Goal: Task Accomplishment & Management: Complete application form

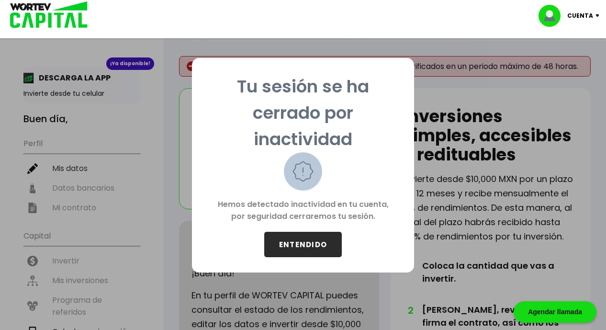
click at [315, 255] on button "ENTENDIDO" at bounding box center [303, 244] width 78 height 25
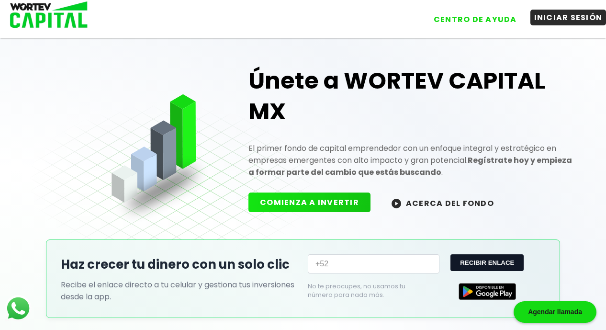
click at [565, 13] on button "INICIAR SESIÓN" at bounding box center [568, 18] width 76 height 16
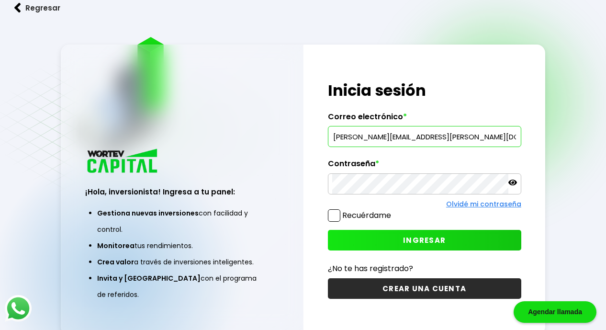
type input "[PERSON_NAME][EMAIL_ADDRESS][PERSON_NAME][DOMAIN_NAME]"
click at [336, 216] on span at bounding box center [334, 215] width 12 height 12
click at [393, 211] on input "Recuérdame" at bounding box center [393, 211] width 0 height 0
click at [382, 236] on button "INGRESAR" at bounding box center [424, 240] width 193 height 21
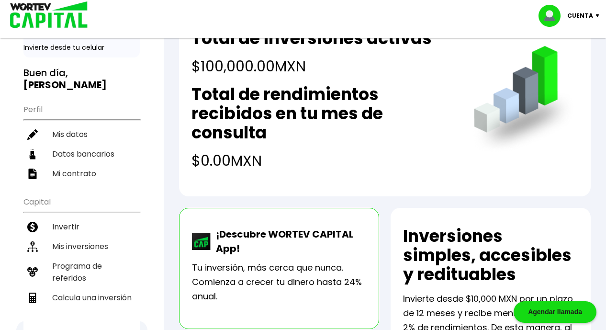
scroll to position [48, 0]
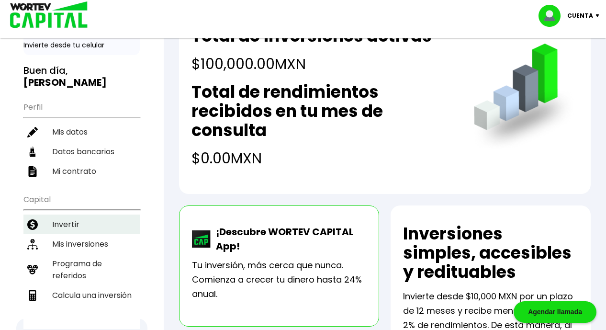
click at [62, 224] on li "Invertir" at bounding box center [81, 224] width 116 height 20
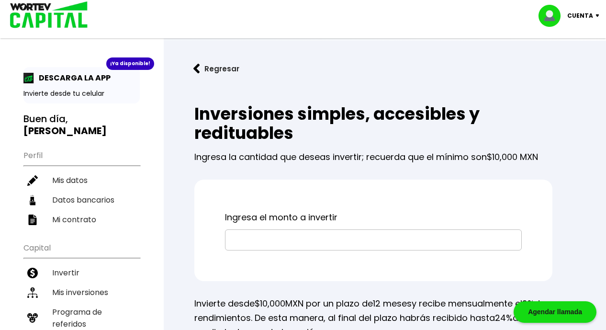
click at [236, 238] on input "text" at bounding box center [373, 240] width 288 height 20
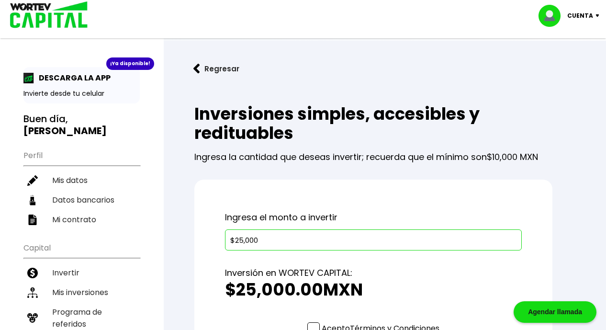
type input "$250,000"
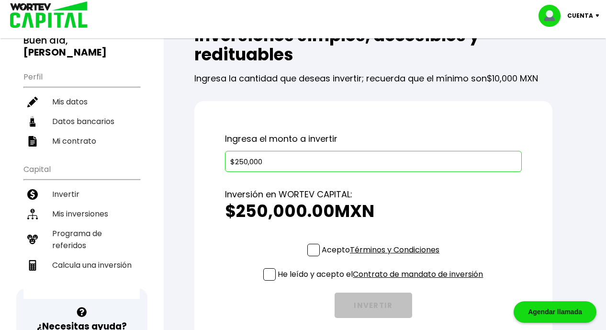
scroll to position [86, 0]
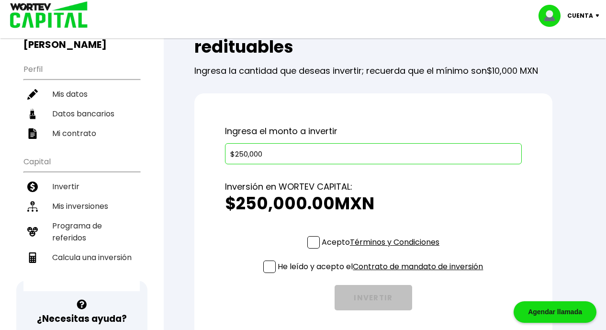
click at [312, 245] on span at bounding box center [313, 242] width 12 height 12
click at [382, 249] on input "Acepto Términos y Condiciones" at bounding box center [382, 249] width 0 height 0
click at [263, 268] on span at bounding box center [269, 266] width 12 height 12
click at [382, 274] on input "He leído y acepto el Contrato de mandato de inversión" at bounding box center [382, 274] width 0 height 0
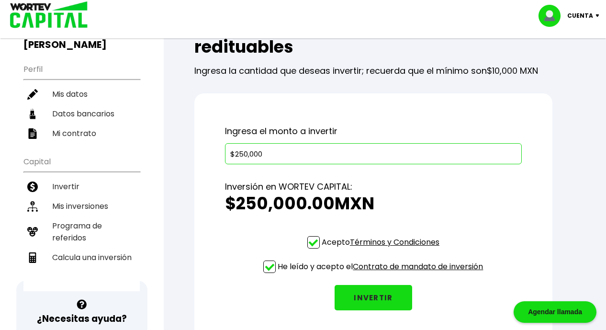
click at [386, 303] on button "INVERTIR" at bounding box center [374, 297] width 78 height 25
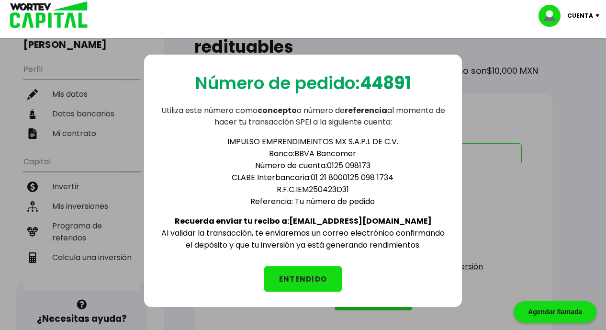
drag, startPoint x: 320, startPoint y: 222, endPoint x: 400, endPoint y: 219, distance: 80.4
click at [400, 219] on div "IMPULSO EMPRENDIMEINTOS MX S.A.P.I. DE C.V. Banco: BBVA Bancomer Número de cuen…" at bounding box center [302, 189] width 287 height 123
copy b "[EMAIL_ADDRESS][DOMAIN_NAME]"
click at [305, 270] on button "ENTENDIDO" at bounding box center [303, 278] width 78 height 25
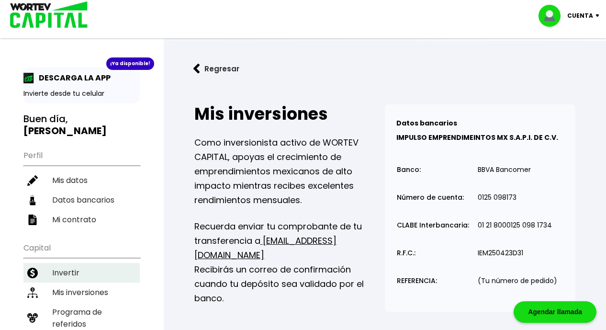
click at [72, 269] on li "Invertir" at bounding box center [81, 273] width 116 height 20
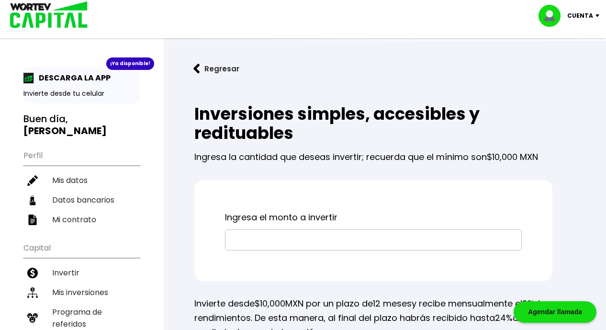
click at [290, 235] on input "text" at bounding box center [373, 240] width 288 height 20
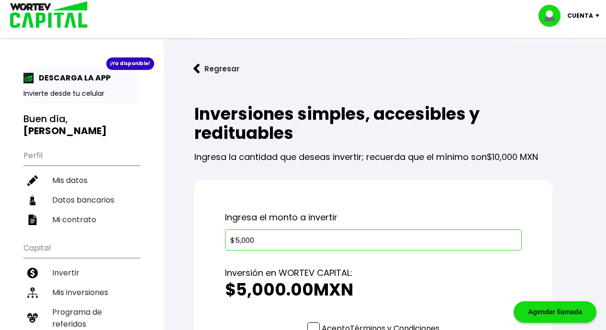
type input "$50,000"
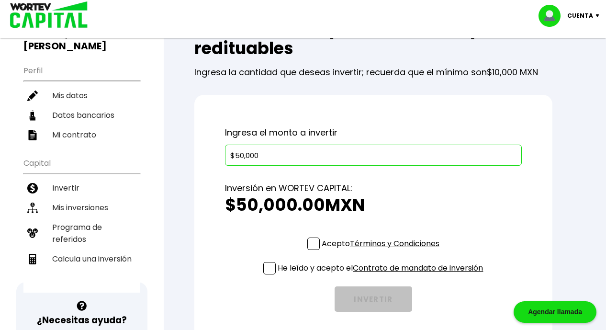
scroll to position [105, 0]
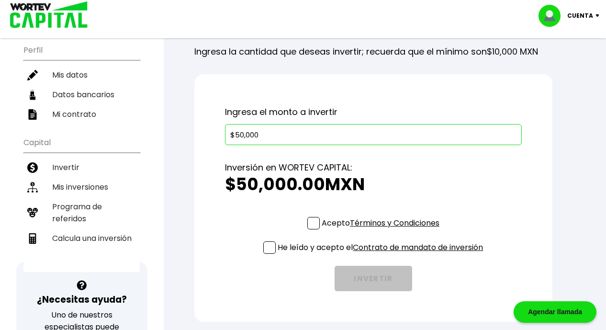
click at [307, 225] on span at bounding box center [313, 223] width 12 height 12
click at [382, 230] on input "Acepto Términos y Condiciones" at bounding box center [382, 230] width 0 height 0
click at [265, 250] on span at bounding box center [269, 247] width 12 height 12
click at [382, 255] on input "He leído y acepto el Contrato de mandato de inversión" at bounding box center [382, 255] width 0 height 0
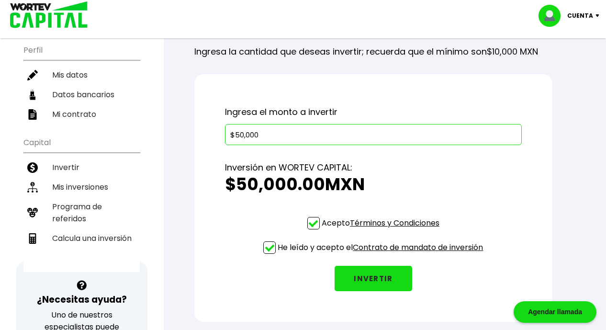
click at [382, 274] on button "INVERTIR" at bounding box center [374, 278] width 78 height 25
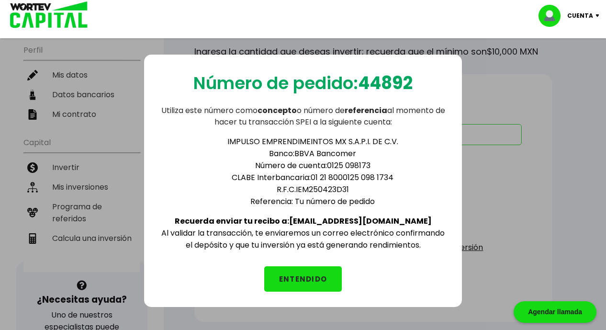
click at [330, 276] on button "ENTENDIDO" at bounding box center [303, 278] width 78 height 25
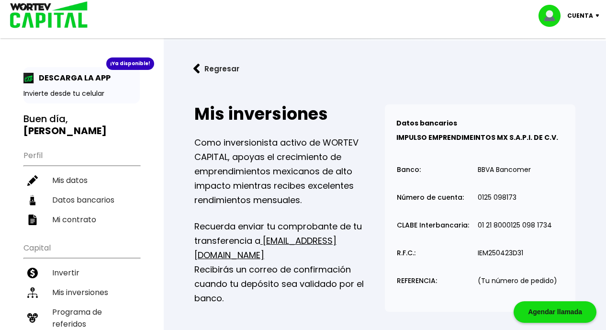
click at [219, 67] on button "Regresar" at bounding box center [216, 68] width 75 height 25
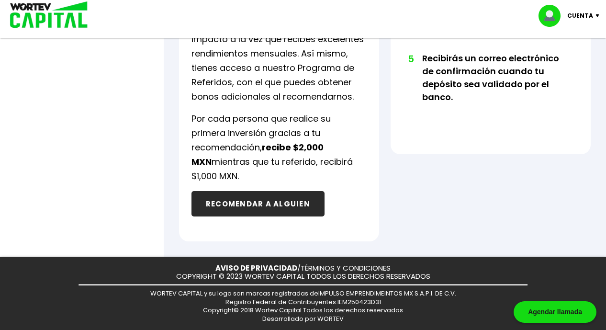
scroll to position [678, 0]
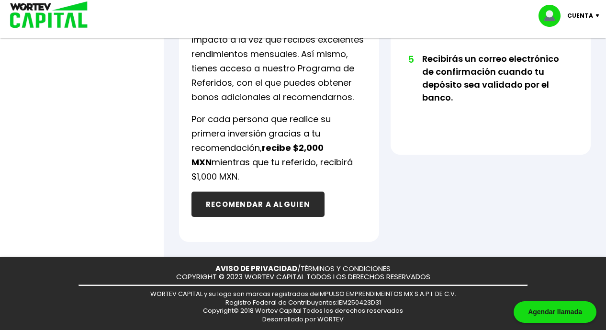
click at [247, 200] on button "RECOMENDAR A ALGUIEN" at bounding box center [257, 203] width 133 height 25
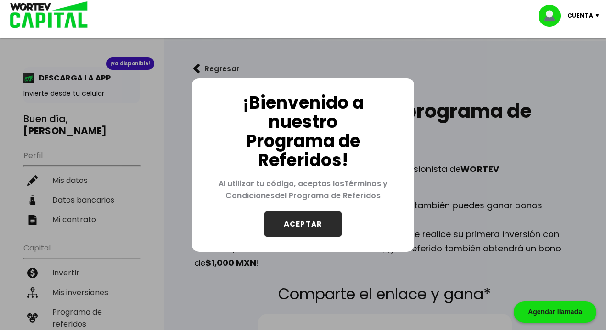
click at [302, 225] on button "ACEPTAR" at bounding box center [303, 223] width 78 height 25
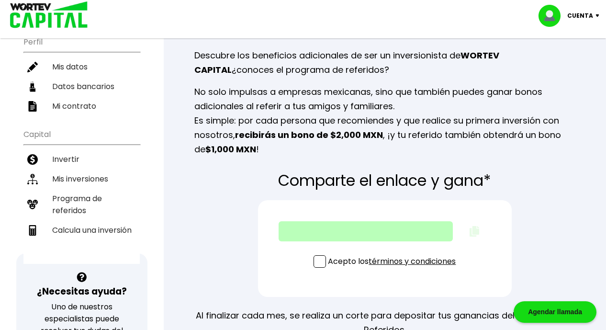
scroll to position [112, 0]
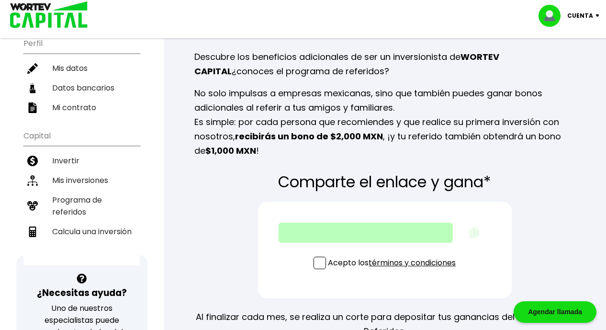
click at [315, 260] on span at bounding box center [319, 263] width 12 height 12
click at [394, 270] on input "Acepto los términos y condiciones" at bounding box center [394, 270] width 0 height 0
type input "[URL][DOMAIN_NAME][PERSON_NAME][PERSON_NAME]"
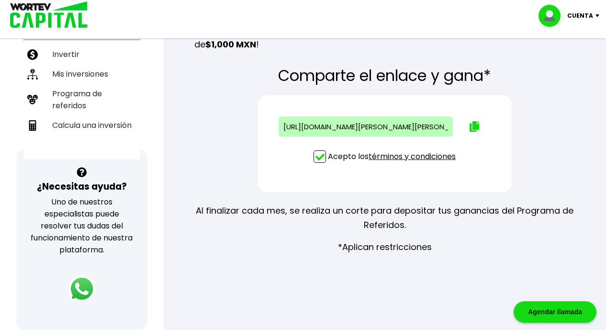
scroll to position [212, 0]
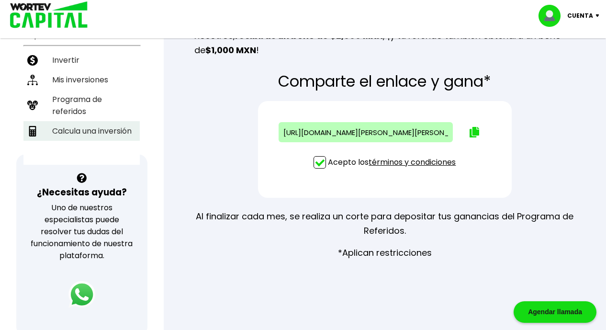
click at [100, 127] on li "Calcula una inversión" at bounding box center [81, 131] width 116 height 20
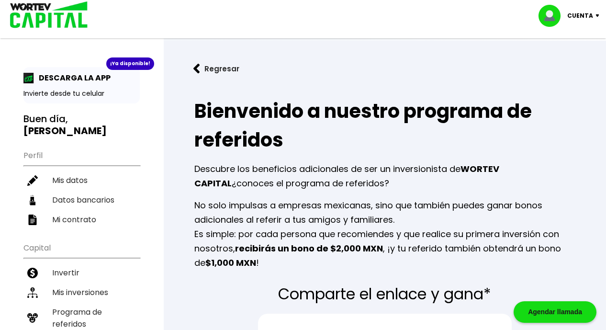
select select "1"
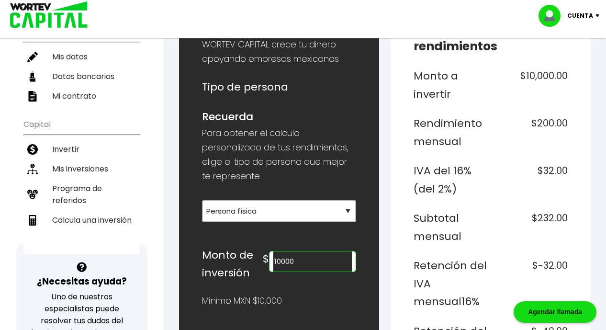
scroll to position [125, 0]
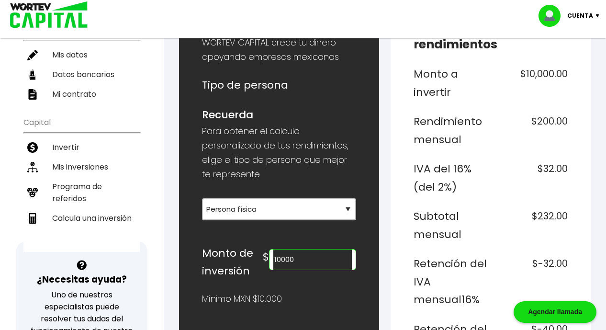
click at [299, 262] on input "10000" at bounding box center [312, 259] width 78 height 20
type input "1"
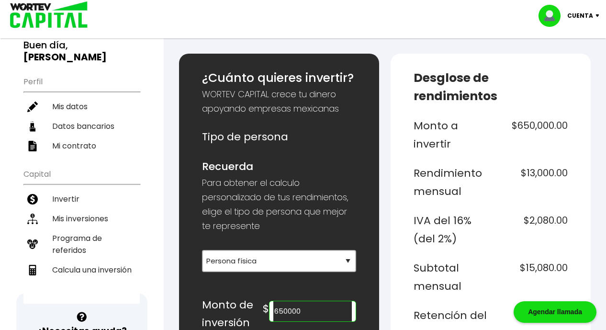
scroll to position [76, 0]
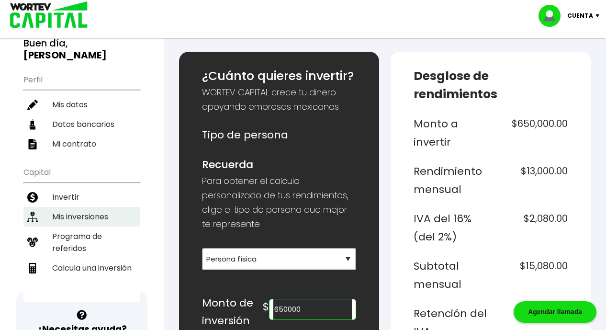
type input "650000"
click at [80, 219] on li "Mis inversiones" at bounding box center [81, 217] width 116 height 20
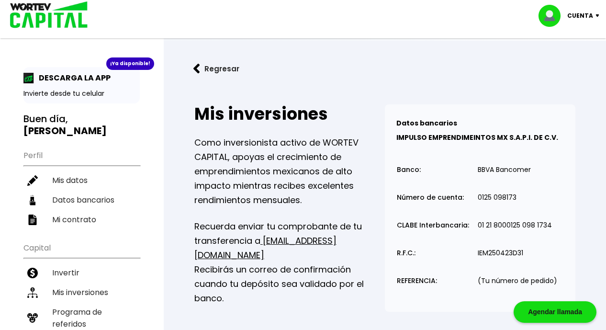
click at [222, 60] on button "Regresar" at bounding box center [216, 68] width 75 height 25
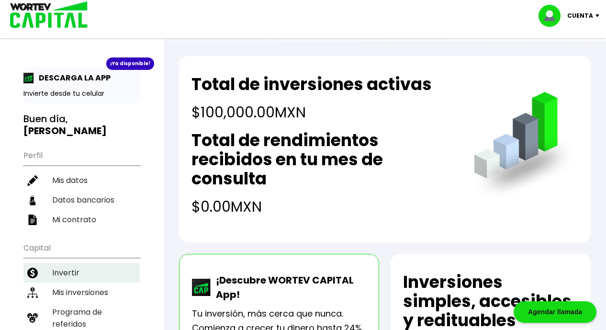
click at [77, 268] on li "Invertir" at bounding box center [81, 273] width 116 height 20
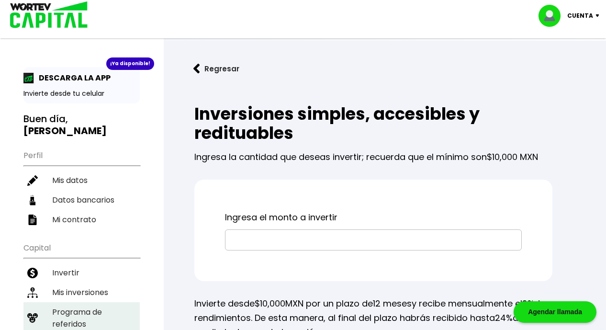
click at [79, 303] on li "Programa de referidos" at bounding box center [81, 318] width 116 height 32
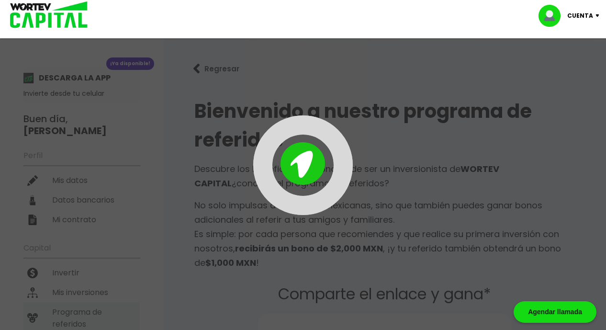
type input "[URL][DOMAIN_NAME][PERSON_NAME][PERSON_NAME]"
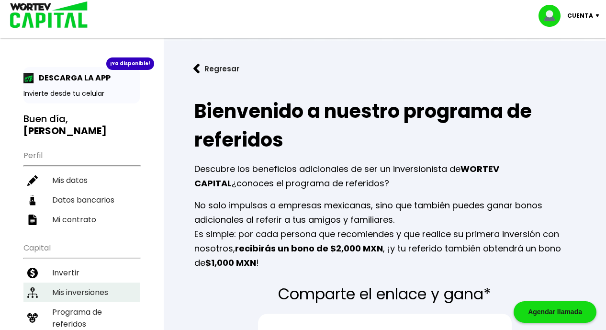
click at [93, 290] on li "Mis inversiones" at bounding box center [81, 292] width 116 height 20
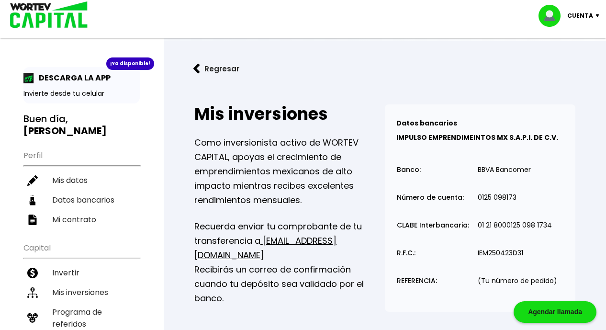
click at [213, 67] on button "Regresar" at bounding box center [216, 68] width 75 height 25
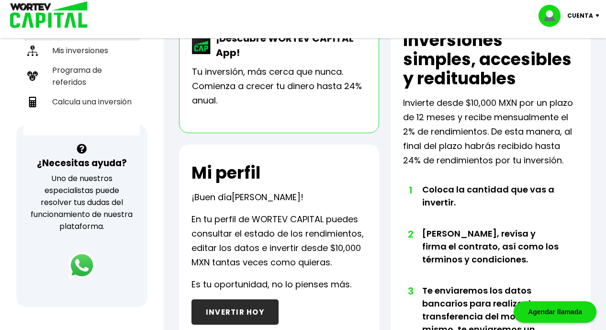
scroll to position [219, 0]
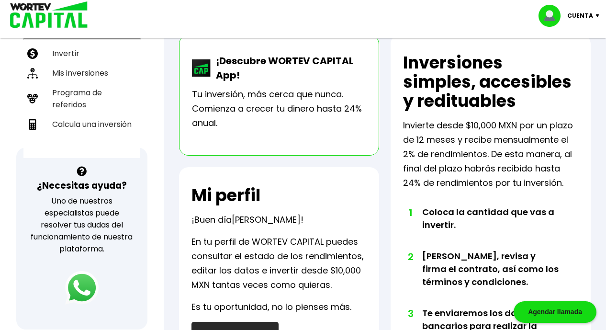
click at [80, 283] on img at bounding box center [81, 287] width 33 height 33
click at [82, 286] on img at bounding box center [81, 287] width 33 height 33
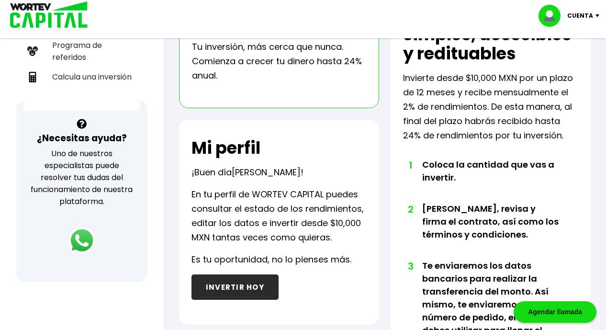
scroll to position [272, 0]
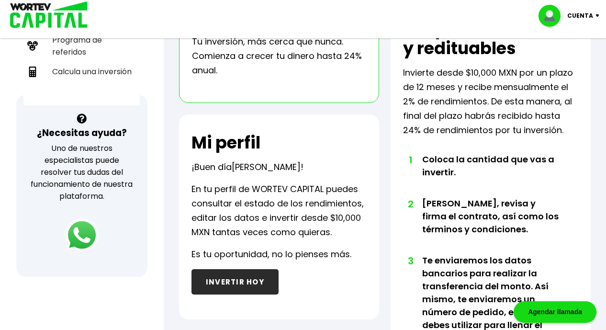
click at [77, 236] on img at bounding box center [81, 234] width 33 height 33
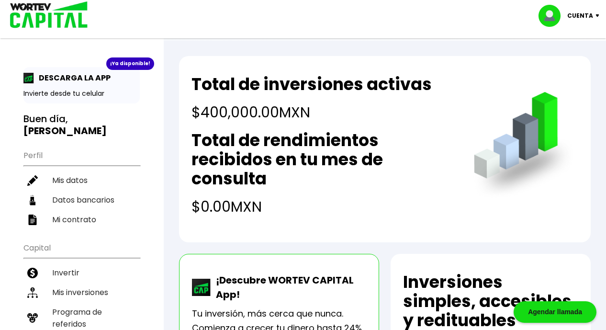
scroll to position [0, 0]
click at [599, 14] on img at bounding box center [599, 15] width 13 height 3
click at [569, 63] on li "Cerrar sesión" at bounding box center [570, 64] width 77 height 20
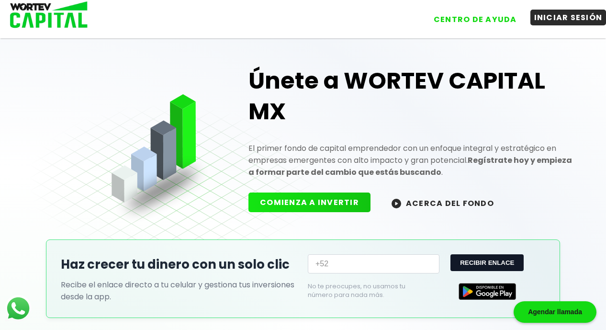
click at [558, 21] on button "INICIAR SESIÓN" at bounding box center [568, 18] width 76 height 16
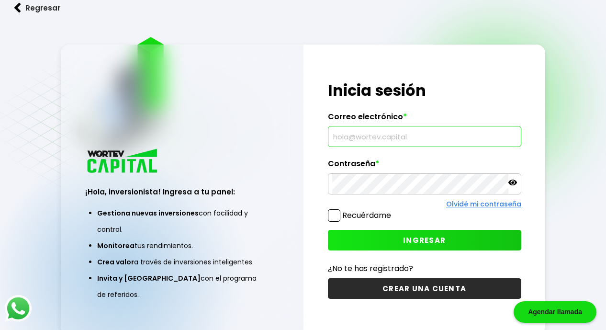
click at [446, 110] on div "¡Hola, inversionista! Ingresa tus credenciales para iniciar sesión Inicia sesió…" at bounding box center [424, 190] width 242 height 290
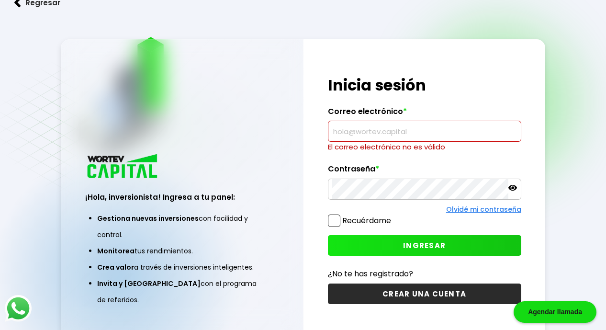
scroll to position [35, 0]
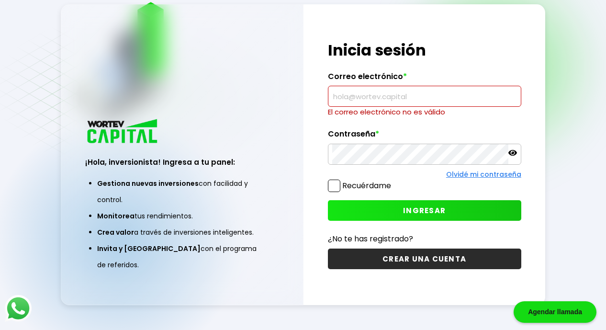
click at [402, 257] on button "CREAR UNA CUENTA" at bounding box center [424, 258] width 193 height 21
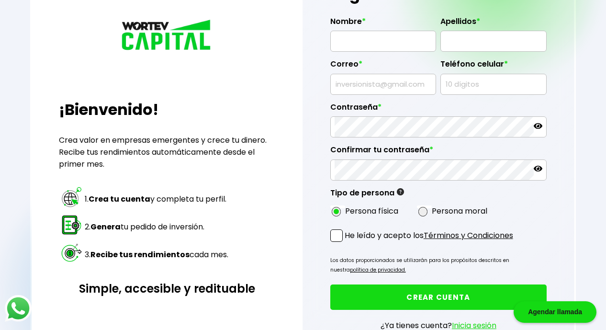
scroll to position [79, 0]
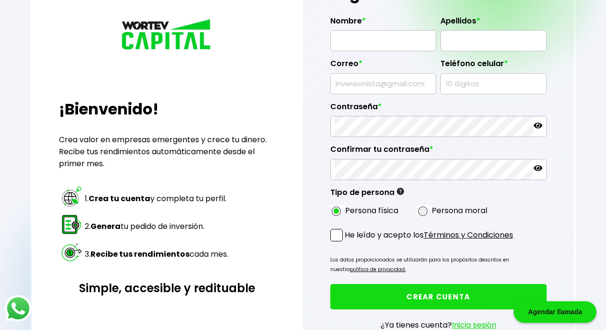
click at [423, 216] on div "Persona física Persona moral" at bounding box center [416, 210] width 173 height 18
click at [423, 213] on span at bounding box center [423, 211] width 10 height 10
click at [433, 213] on input "radio" at bounding box center [436, 211] width 6 height 6
radio input "true"
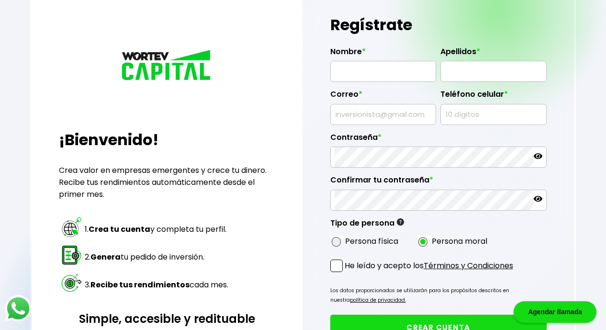
scroll to position [44, 0]
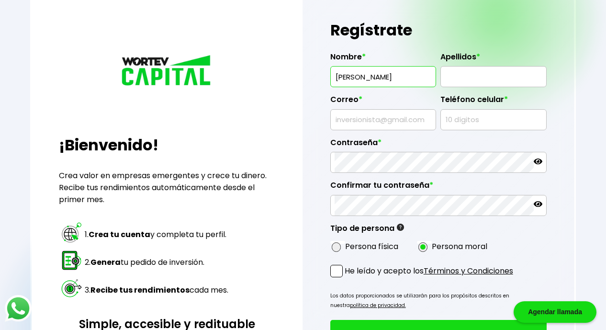
type input "[PERSON_NAME]"
click at [391, 72] on input "[PERSON_NAME]" at bounding box center [384, 77] width 98 height 20
type input "[PERSON_NAME]"
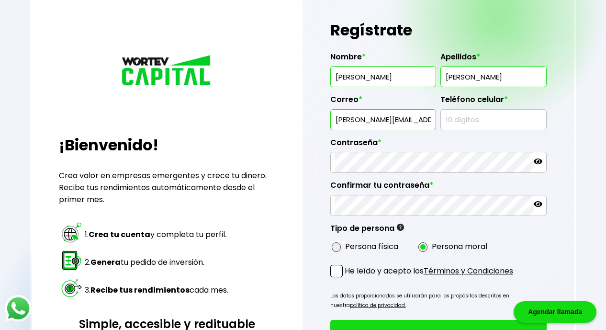
type input "[PERSON_NAME][EMAIL_ADDRESS][PERSON_NAME][DOMAIN_NAME]"
type input "5525613760"
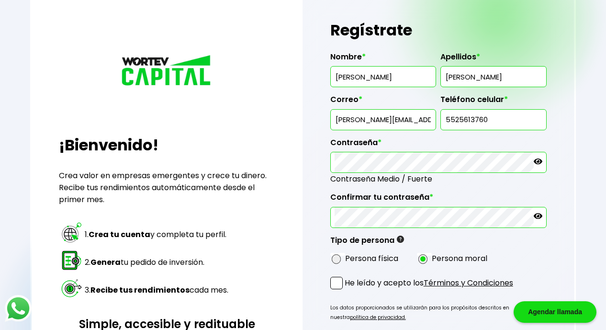
click at [338, 280] on span at bounding box center [336, 283] width 12 height 12
click at [346, 290] on input "He leído y acepto los Términos y Condiciones" at bounding box center [346, 290] width 0 height 0
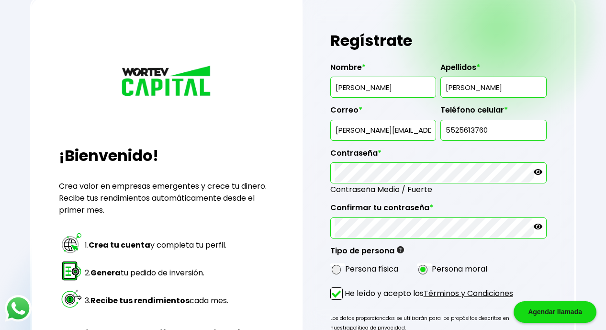
scroll to position [32, 0]
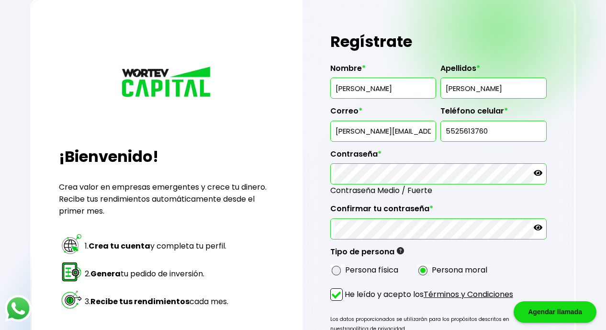
click at [394, 129] on input "[PERSON_NAME][EMAIL_ADDRESS][PERSON_NAME][DOMAIN_NAME]" at bounding box center [384, 131] width 98 height 20
type input "[EMAIL_ADDRESS][DOMAIN_NAME]"
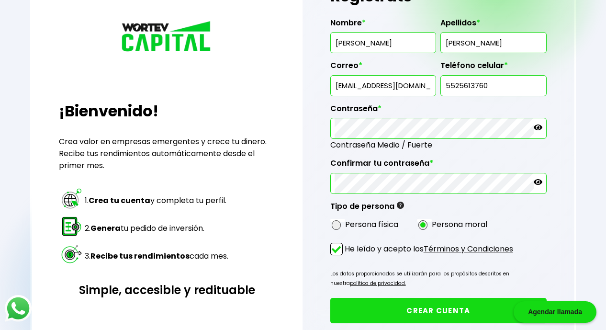
scroll to position [134, 0]
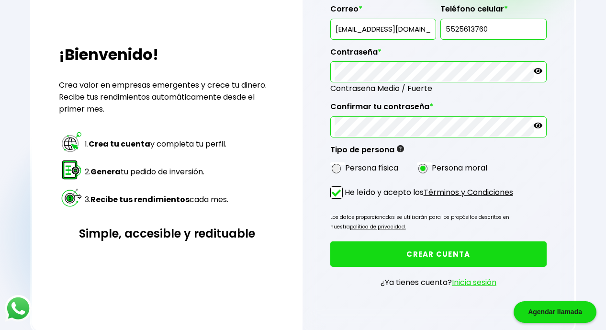
click at [486, 252] on button "CREAR CUENTA" at bounding box center [438, 253] width 216 height 25
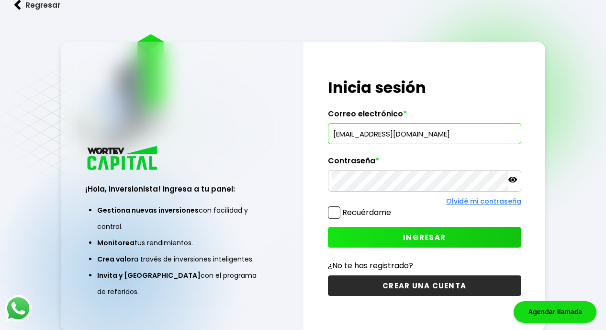
type input "[EMAIL_ADDRESS][DOMAIN_NAME]"
click at [331, 214] on span at bounding box center [334, 212] width 12 height 12
click at [393, 208] on input "Recuérdame" at bounding box center [393, 208] width 0 height 0
click at [386, 233] on button "INGRESAR" at bounding box center [424, 237] width 193 height 21
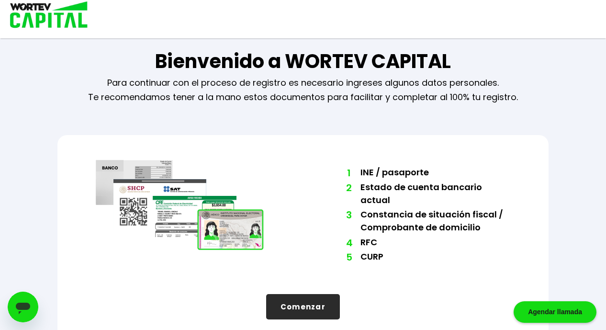
scroll to position [10, 0]
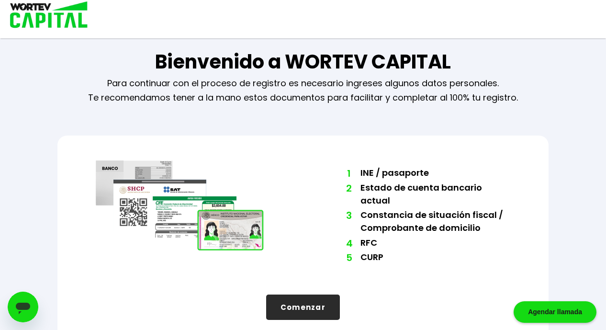
click at [320, 294] on button "Comenzar" at bounding box center [303, 306] width 74 height 25
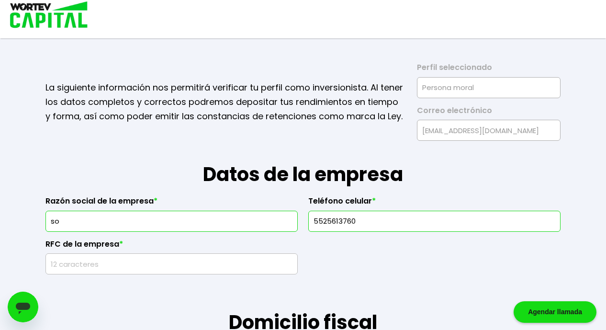
type input "s"
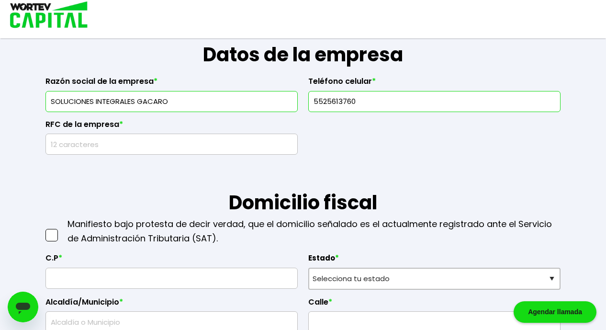
scroll to position [134, 0]
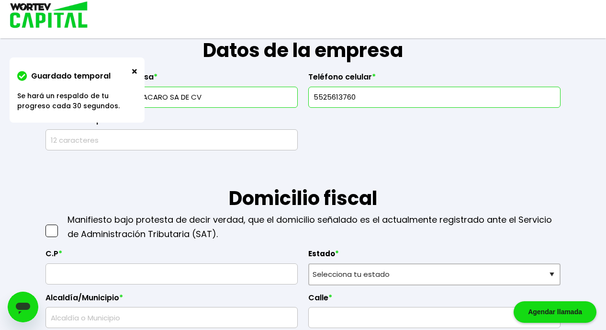
type input "SOLUCIONES INTEGRALES GACARO SA DE CV"
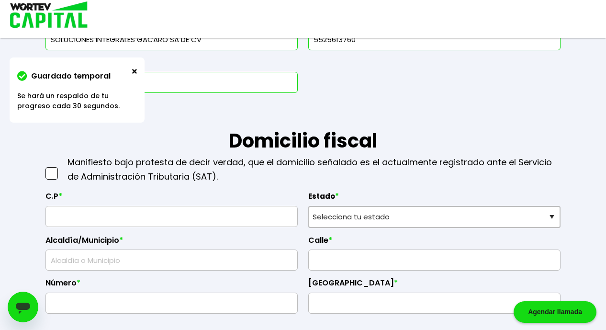
scroll to position [200, 0]
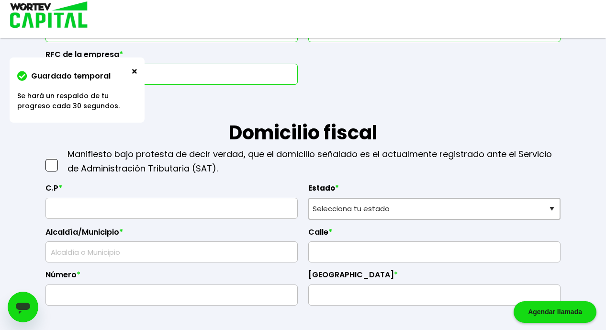
type input "SIG120711P36"
click at [55, 163] on span at bounding box center [51, 165] width 12 height 12
click at [62, 160] on input "checkbox" at bounding box center [62, 160] width 0 height 0
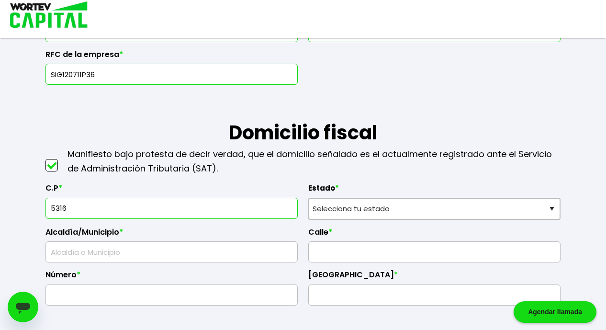
type input "53160"
type input "Naucalpan de Juárez"
type input "La Florida"
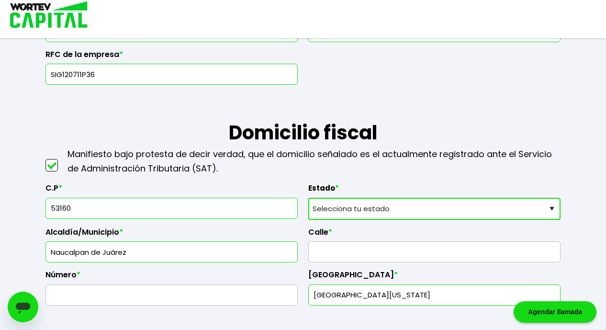
type input "53160"
select select "MX"
click at [246, 256] on input "Naucalpan de Juárez" at bounding box center [172, 252] width 244 height 20
click at [226, 251] on input "Naucalpan de Juárez" at bounding box center [172, 252] width 244 height 20
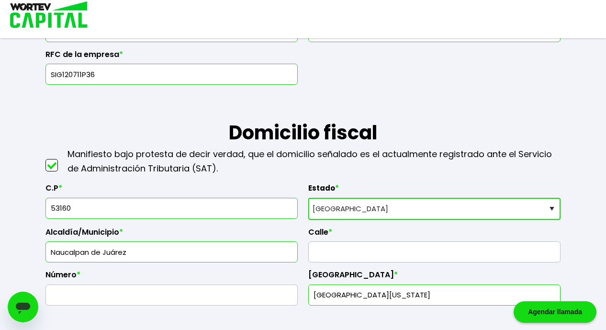
click at [226, 251] on input "Naucalpan de Juárez" at bounding box center [172, 252] width 244 height 20
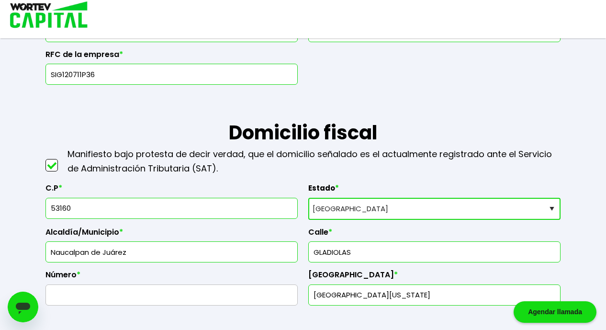
type input "GLADIOLAS"
click at [250, 292] on input "text" at bounding box center [172, 295] width 244 height 20
type input "129"
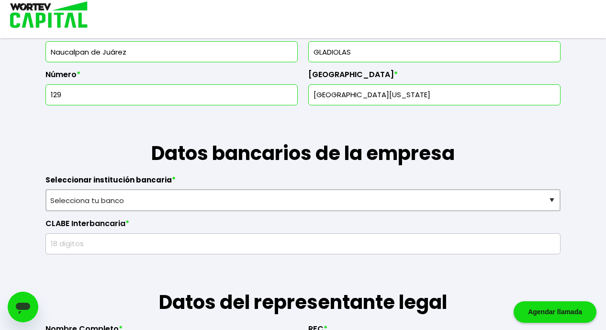
scroll to position [402, 0]
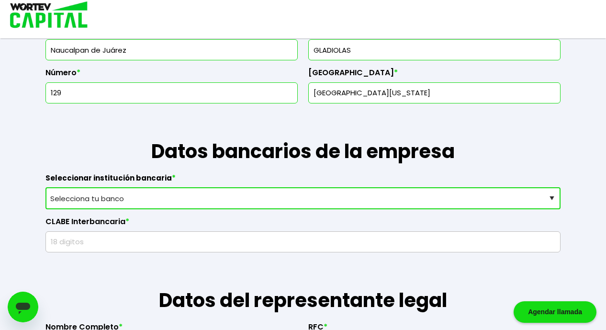
select select "Santander"
click at [167, 235] on input "text" at bounding box center [303, 242] width 506 height 20
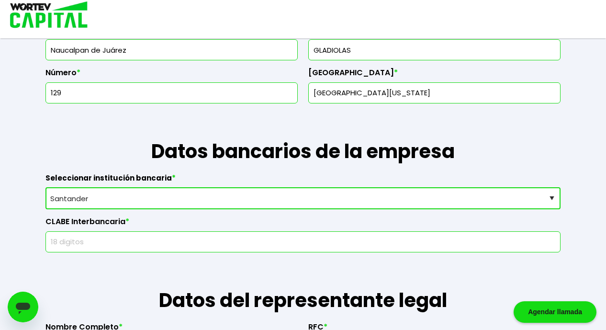
click at [154, 240] on input "text" at bounding box center [303, 242] width 506 height 20
paste input "014180655042349776"
type input "014180655042349776"
click at [268, 260] on h1 "Datos del representante legal" at bounding box center [302, 283] width 514 height 62
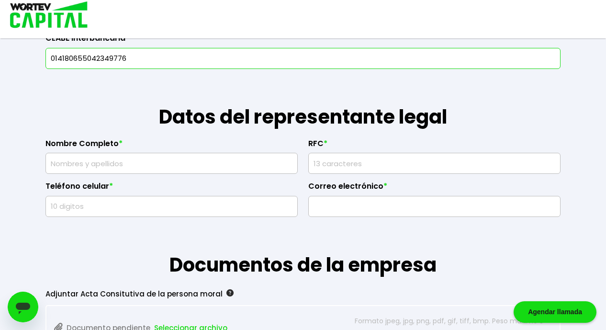
scroll to position [632, 0]
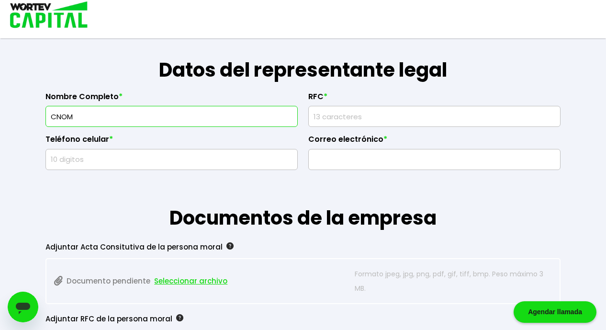
type input "CARLOS ALBERTO GALINDO AGUILAR"
click at [356, 110] on input "rfc" at bounding box center [435, 116] width 244 height 20
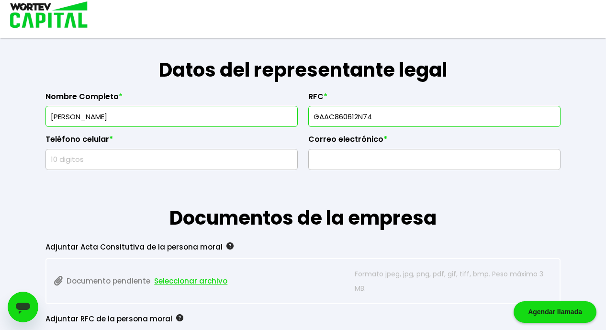
type input "GAAC860612N74"
type input "5525613760"
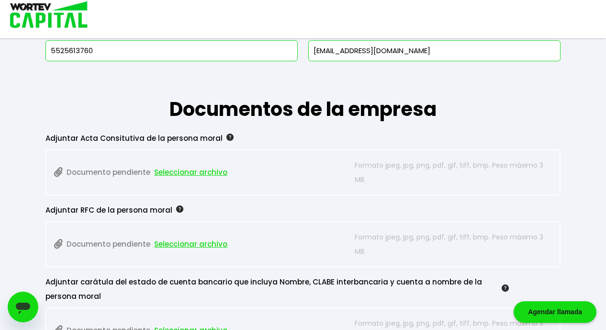
scroll to position [753, 0]
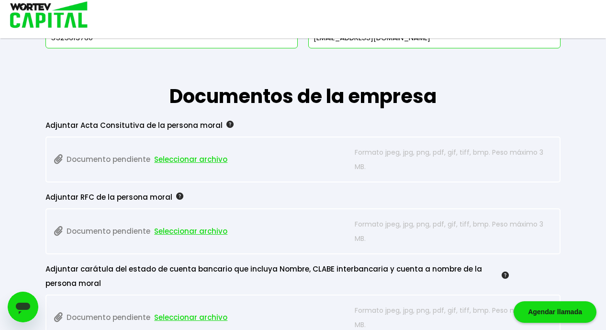
type input "[EMAIL_ADDRESS][DOMAIN_NAME]"
click at [204, 228] on span "Seleccionar archivo" at bounding box center [190, 231] width 73 height 14
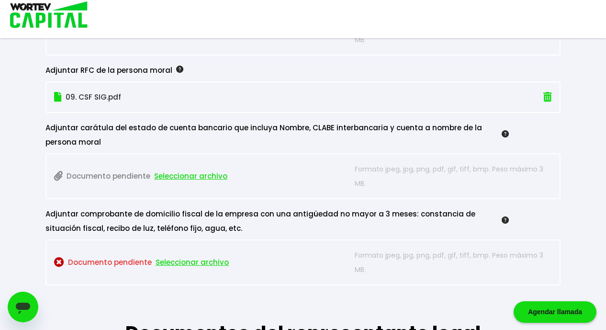
scroll to position [893, 0]
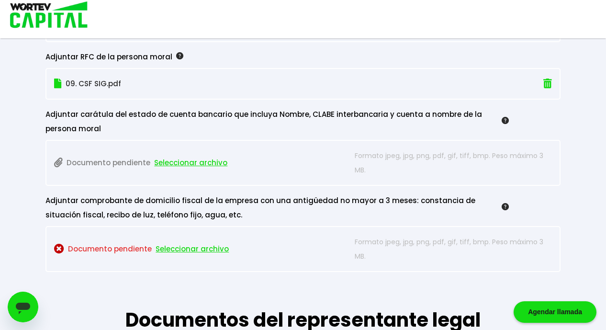
click at [204, 246] on span "Seleccionar archivo" at bounding box center [192, 249] width 73 height 14
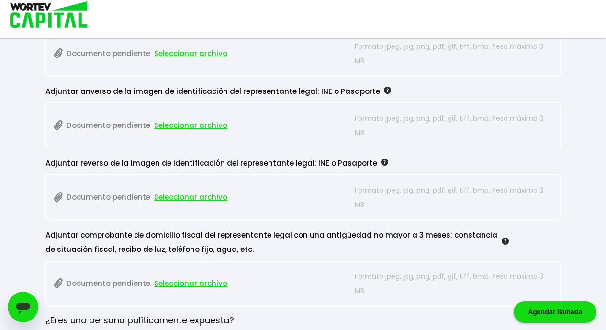
scroll to position [1210, 0]
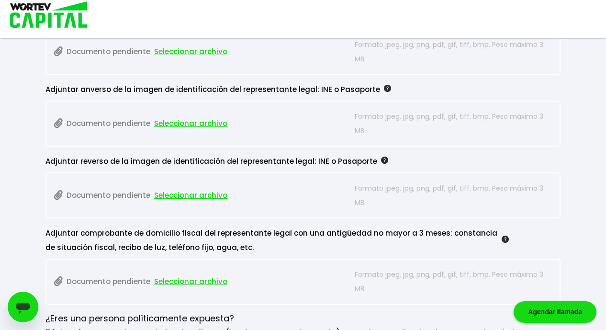
click at [203, 122] on span "Seleccionar archivo" at bounding box center [190, 123] width 73 height 14
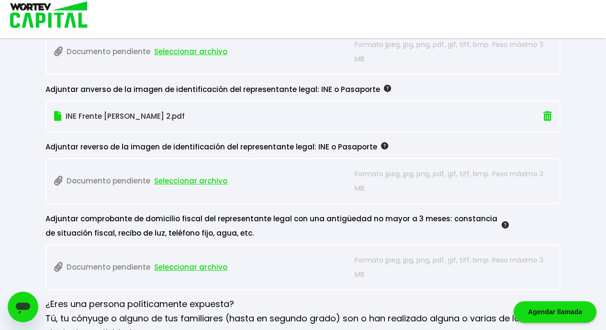
click at [194, 176] on span "Seleccionar archivo" at bounding box center [190, 181] width 73 height 14
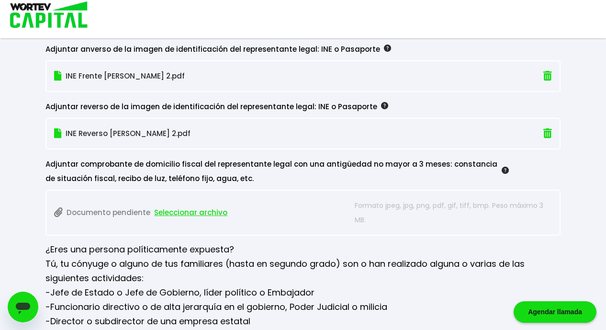
scroll to position [1254, 0]
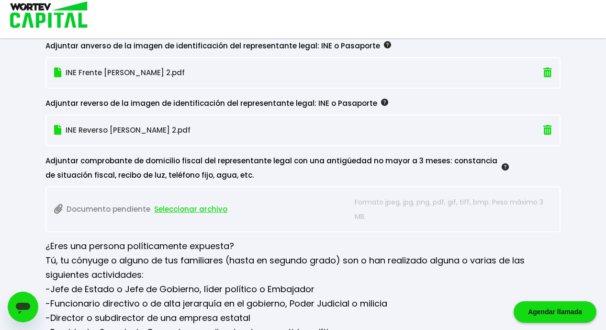
click at [175, 204] on span "Seleccionar archivo" at bounding box center [190, 209] width 73 height 14
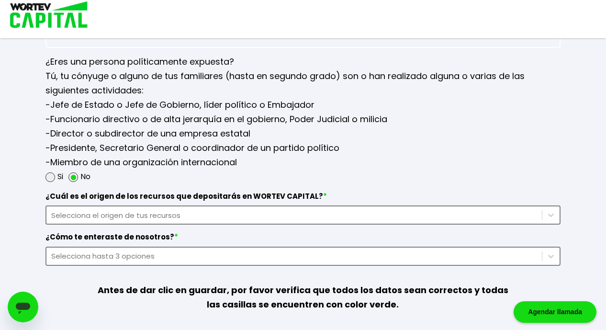
scroll to position [1442, 0]
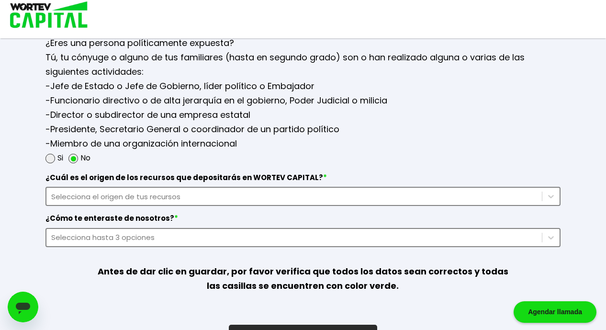
click at [240, 191] on div "Selecciona el origen de tus recursos" at bounding box center [293, 196] width 485 height 11
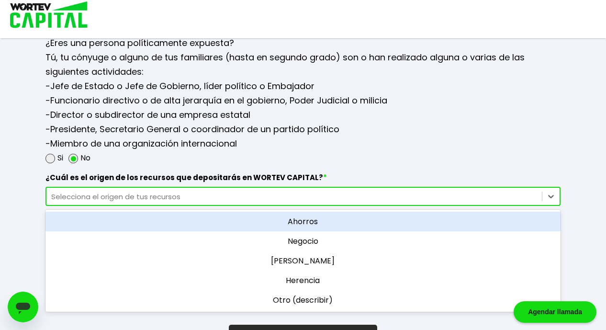
click at [296, 220] on div "Ahorros" at bounding box center [302, 222] width 514 height 20
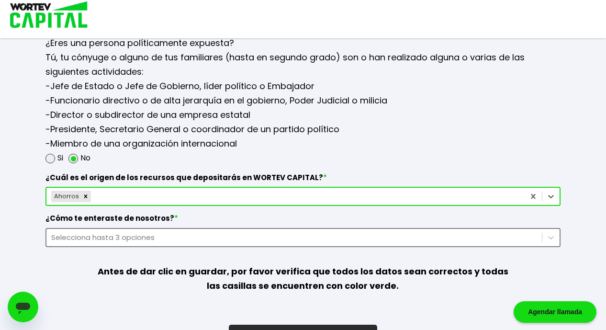
click at [246, 236] on div "Selecciona hasta 3 opciones" at bounding box center [302, 237] width 514 height 19
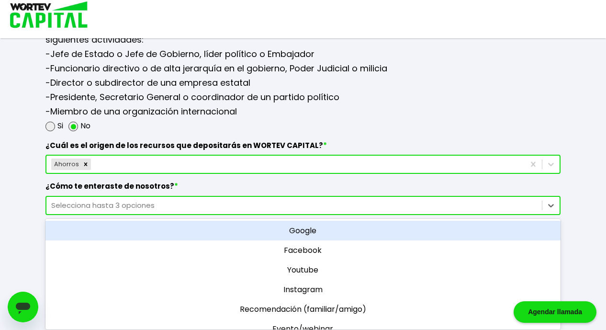
click at [295, 231] on div "Google" at bounding box center [302, 231] width 514 height 20
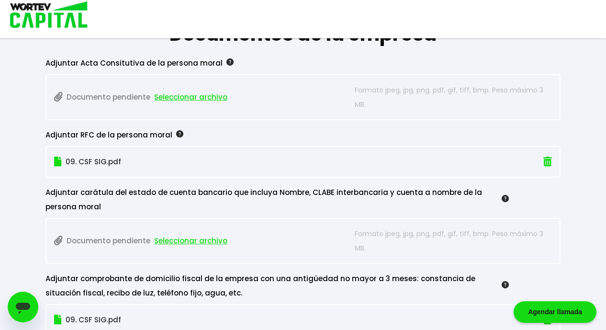
scroll to position [774, 0]
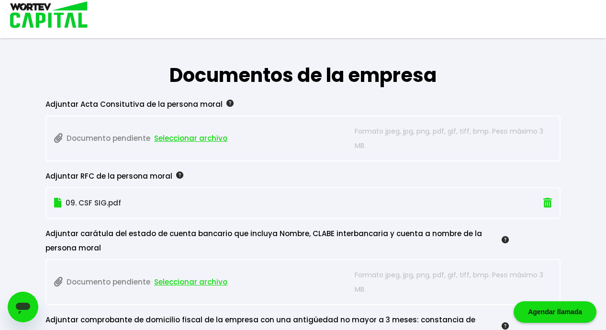
click at [177, 133] on span "Seleccionar archivo" at bounding box center [190, 138] width 73 height 14
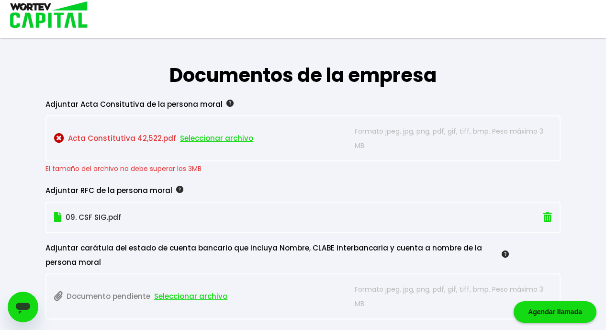
click at [58, 133] on img at bounding box center [59, 138] width 10 height 10
click at [58, 134] on img at bounding box center [59, 138] width 10 height 10
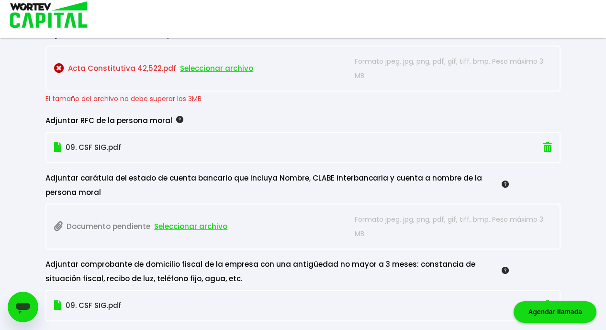
scroll to position [851, 0]
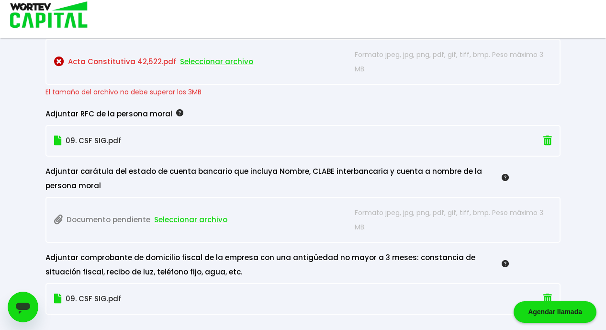
click at [175, 213] on span "Seleccionar archivo" at bounding box center [190, 219] width 73 height 14
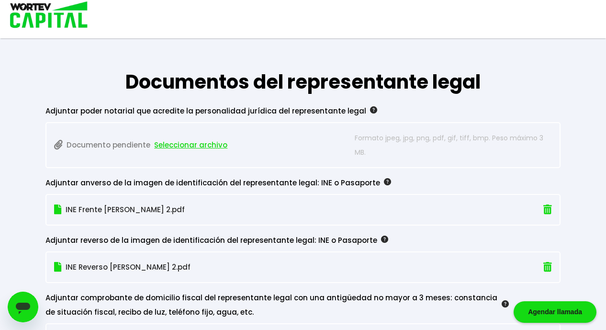
scroll to position [1118, 0]
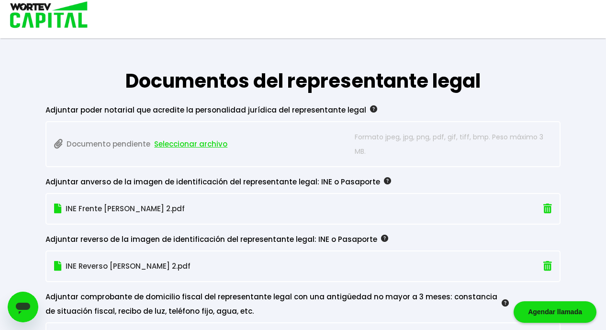
click at [205, 140] on span "Seleccionar archivo" at bounding box center [190, 144] width 73 height 14
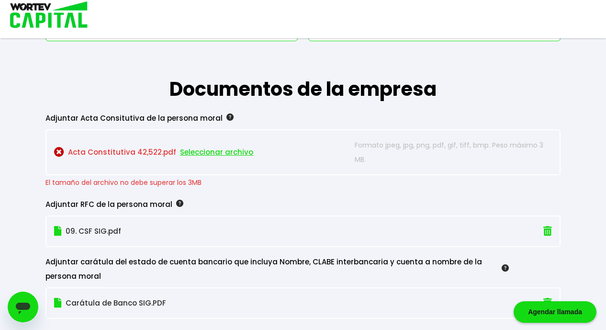
scroll to position [744, 0]
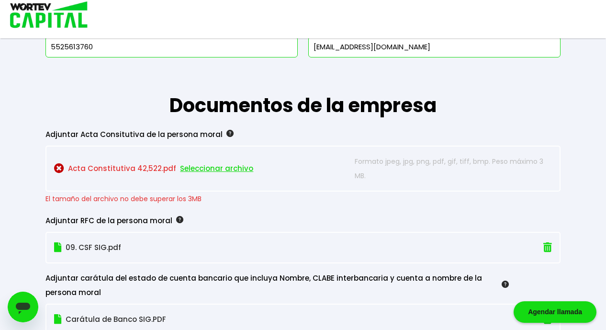
click at [215, 165] on span "Seleccionar archivo" at bounding box center [216, 168] width 73 height 14
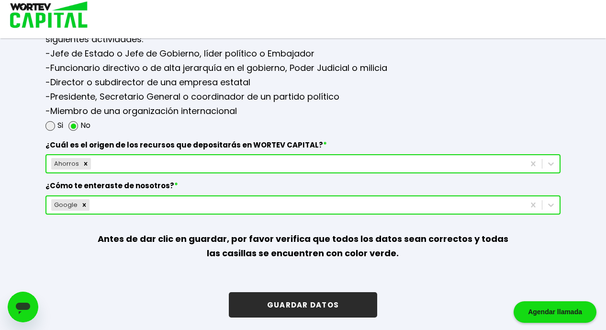
scroll to position [1431, 0]
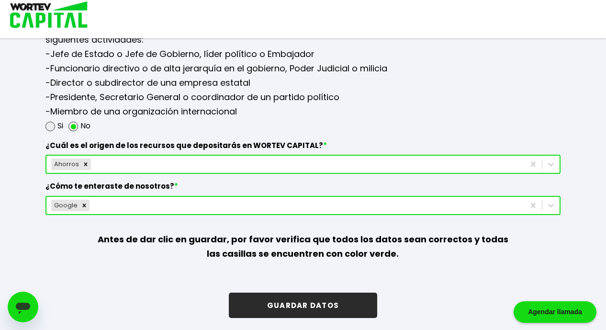
click at [357, 300] on button "GUARDAR DATOS" at bounding box center [303, 304] width 148 height 25
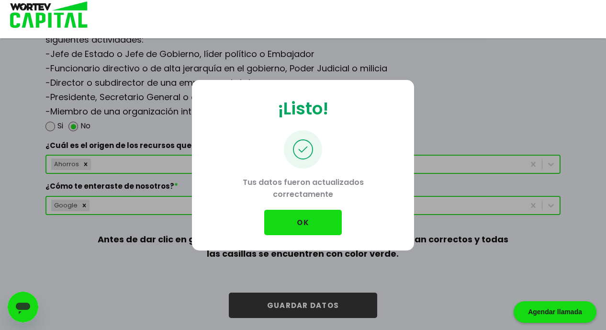
click at [316, 224] on button "OK" at bounding box center [303, 222] width 78 height 25
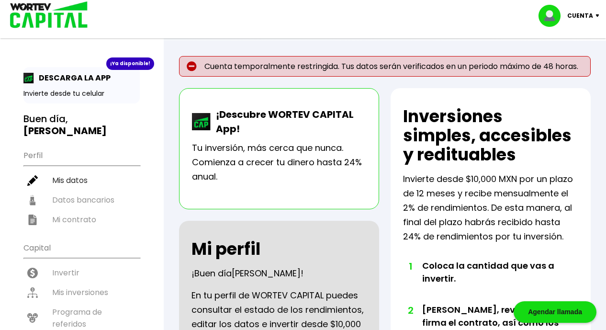
click at [570, 12] on p "Cuenta" at bounding box center [580, 16] width 26 height 14
click at [569, 67] on li "Cerrar sesión" at bounding box center [570, 64] width 77 height 20
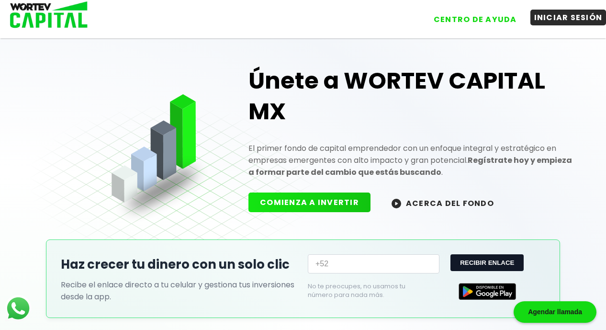
click at [544, 16] on button "INICIAR SESIÓN" at bounding box center [568, 18] width 76 height 16
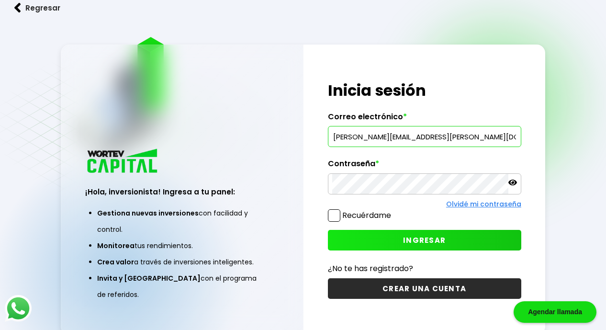
type input "[PERSON_NAME][EMAIL_ADDRESS][PERSON_NAME][DOMAIN_NAME]"
click at [335, 212] on span at bounding box center [334, 215] width 12 height 12
click at [393, 211] on input "Recuérdame" at bounding box center [393, 211] width 0 height 0
click at [376, 235] on button "INGRESAR" at bounding box center [424, 240] width 193 height 21
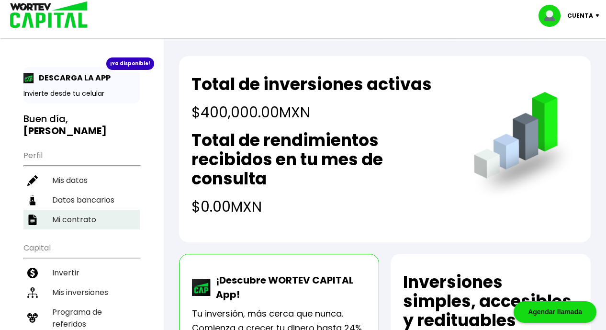
click at [99, 219] on li "Mi contrato" at bounding box center [81, 220] width 116 height 20
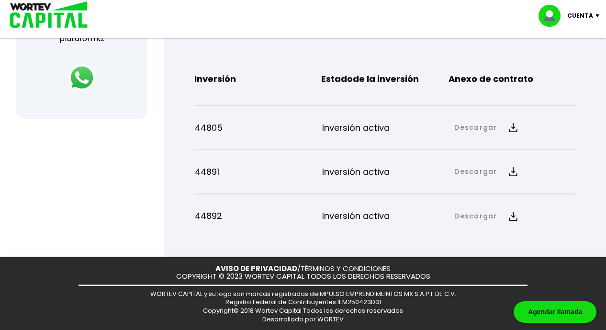
scroll to position [429, 0]
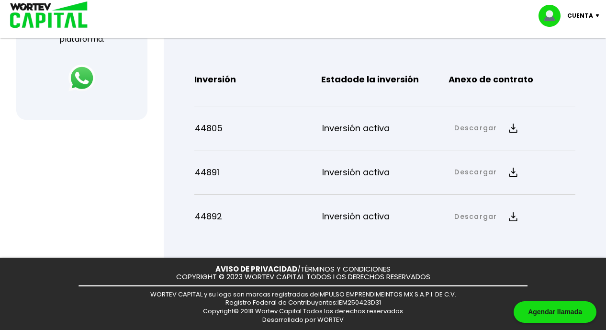
click at [500, 128] on button "Descargar" at bounding box center [485, 128] width 73 height 21
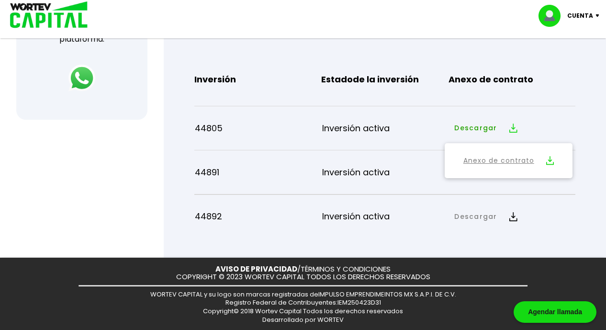
click at [498, 164] on link "Anexo de contrato" at bounding box center [498, 161] width 71 height 12
